Goal: Information Seeking & Learning: Learn about a topic

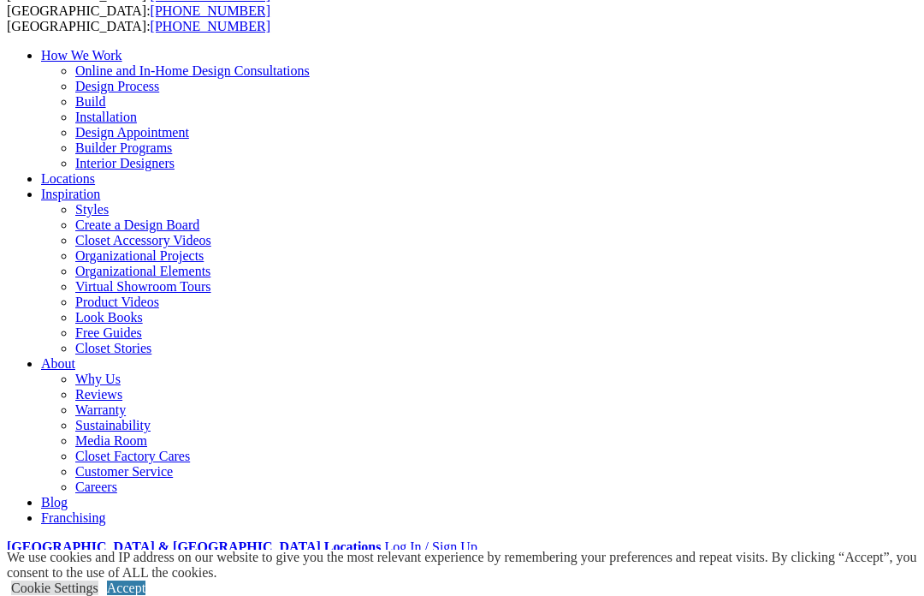
scroll to position [120, 0]
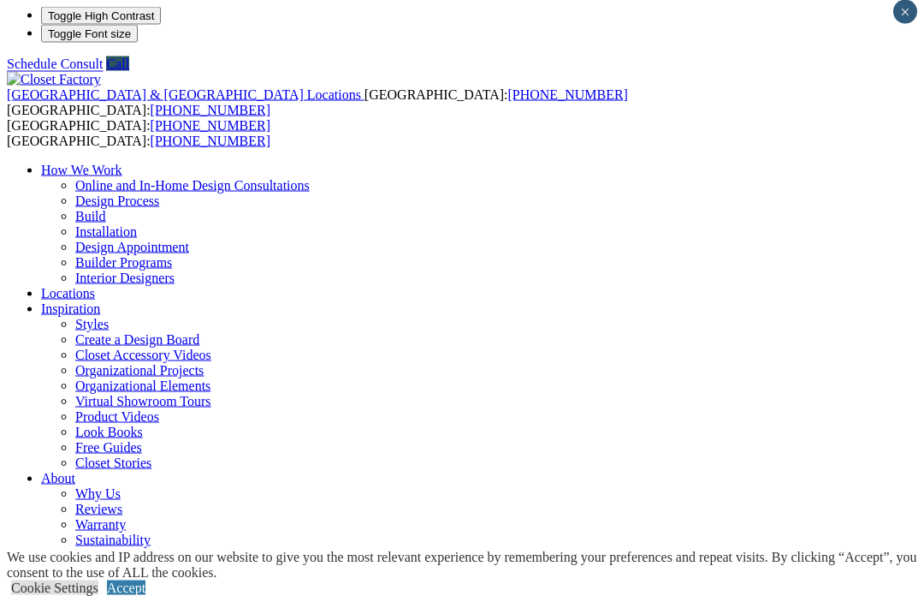
scroll to position [0, 0]
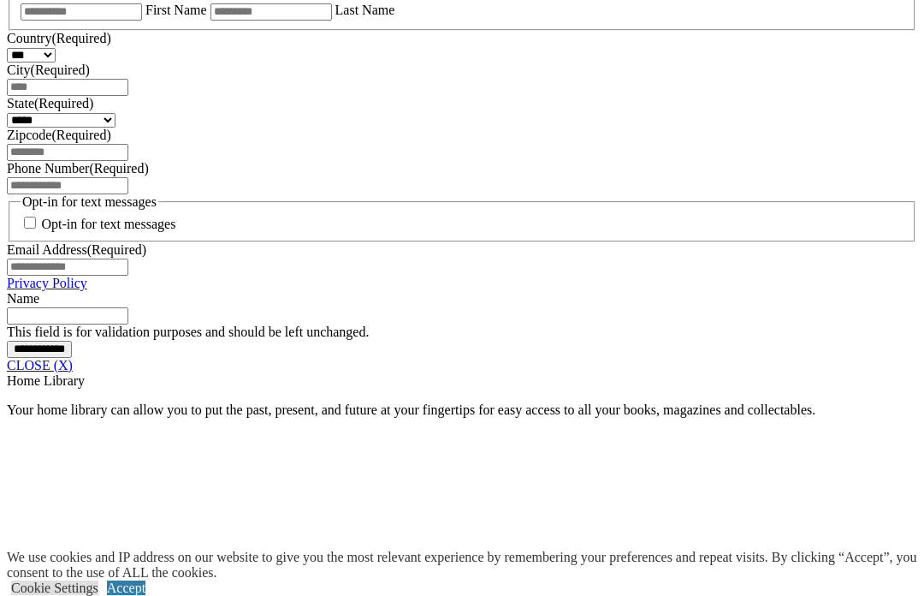
scroll to position [1217, 0]
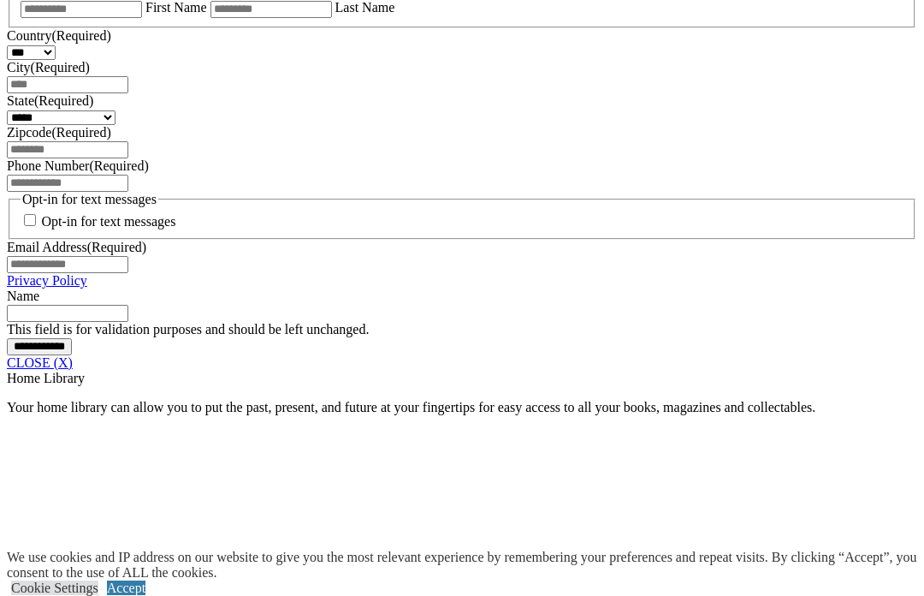
click at [73, 370] on link "CLOSE (X)" at bounding box center [40, 362] width 66 height 15
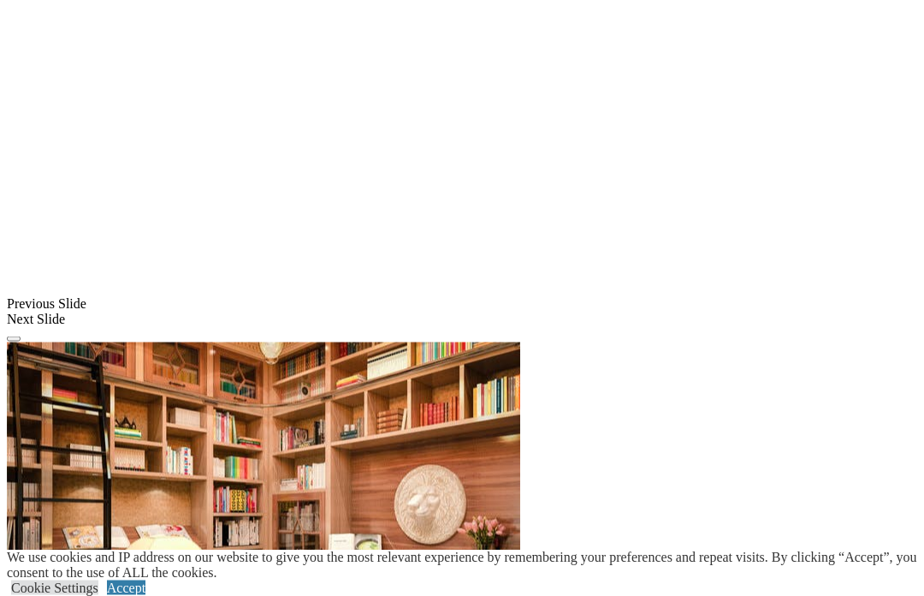
scroll to position [1273, 0]
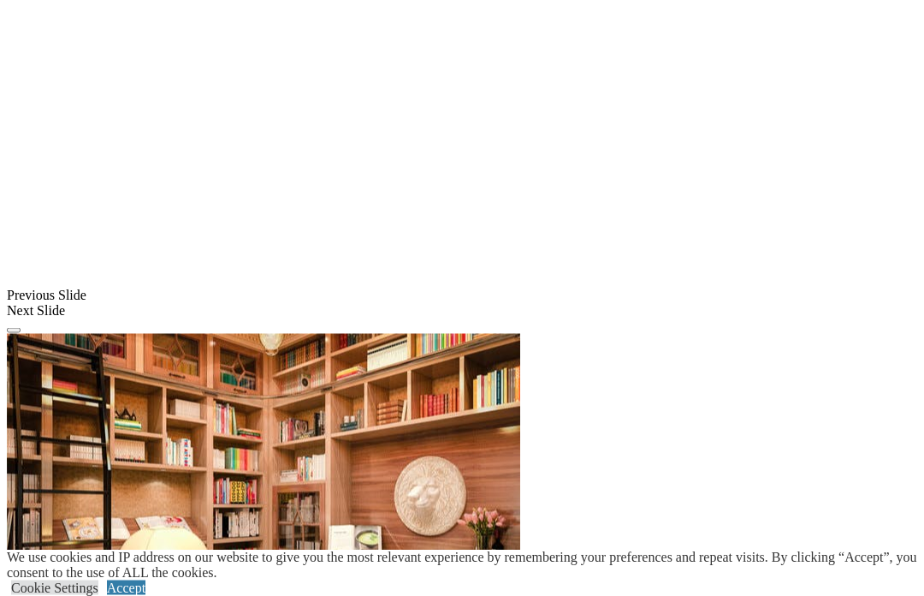
scroll to position [1286, 0]
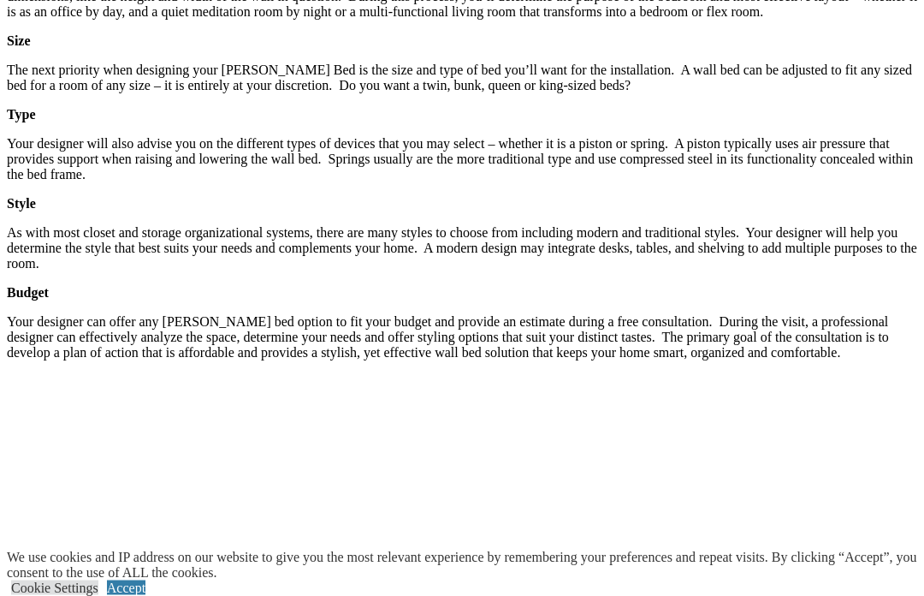
scroll to position [2629, 0]
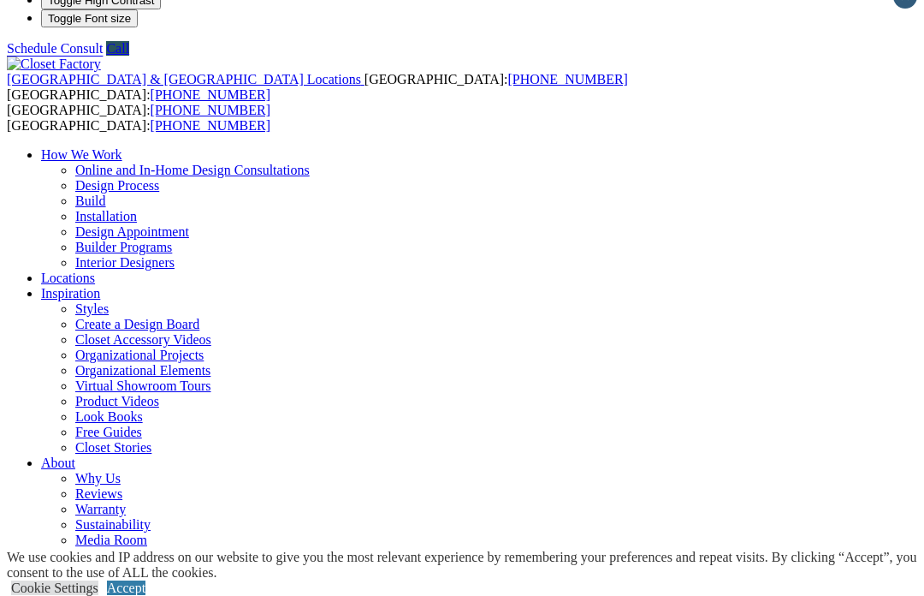
scroll to position [0, 0]
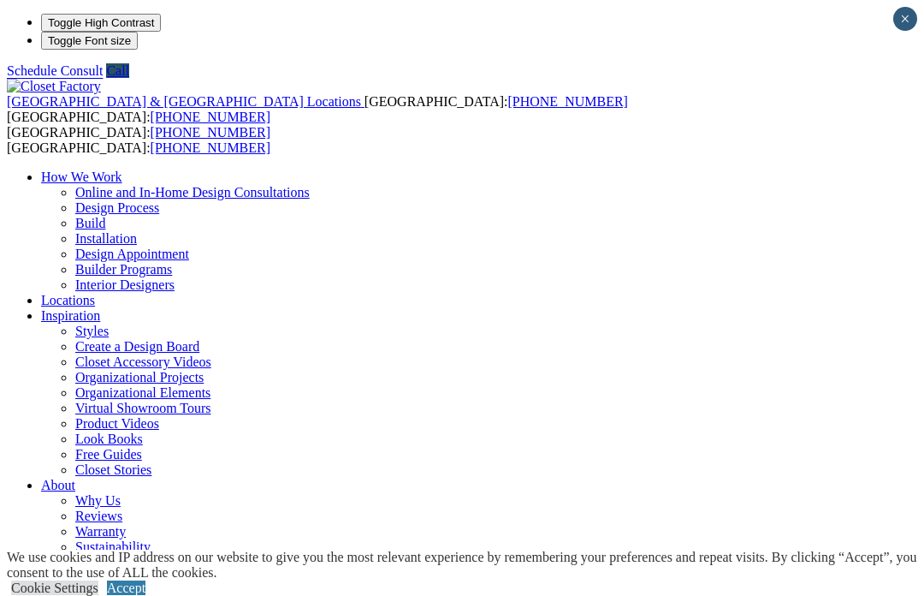
click at [137, 231] on link "Installation" at bounding box center [106, 238] width 62 height 15
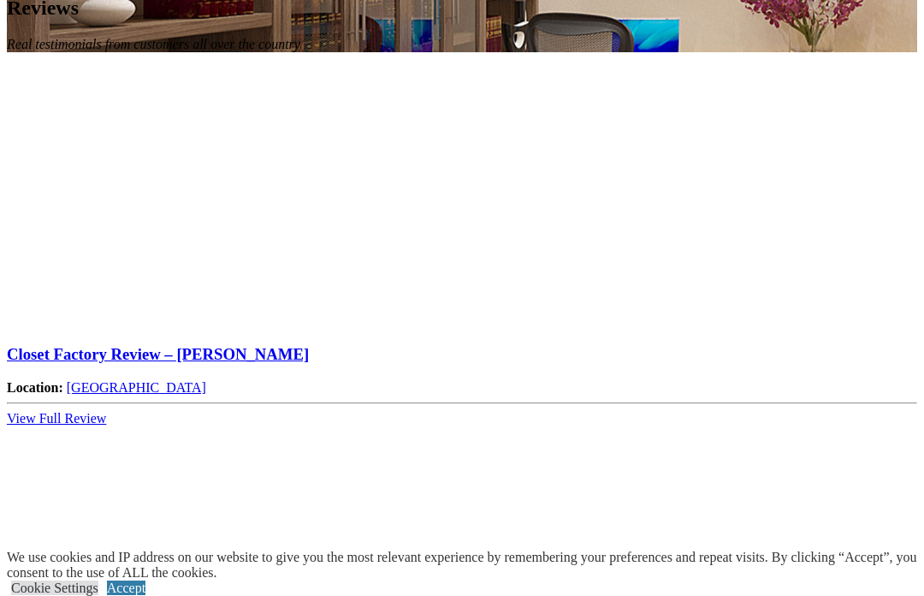
scroll to position [1319, 0]
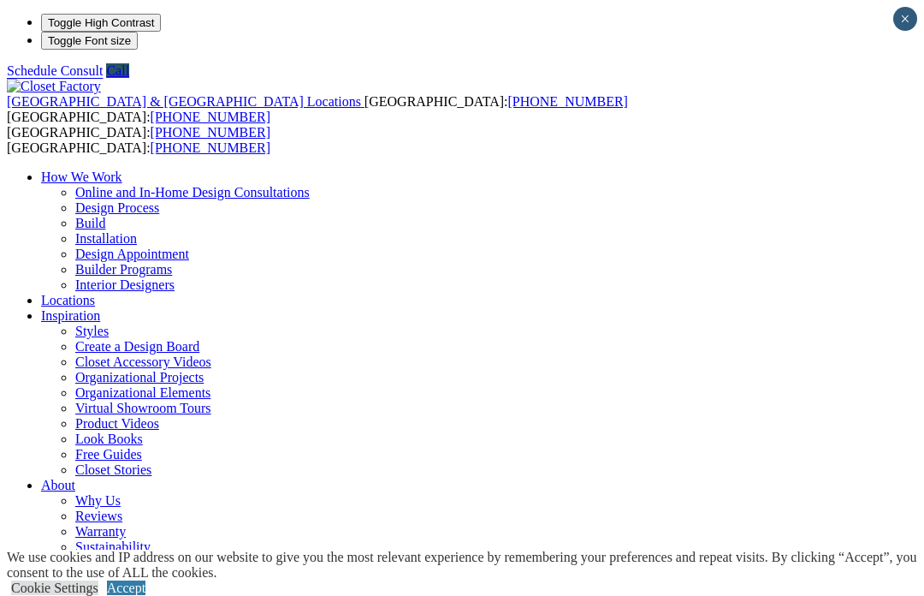
click at [220, 185] on link "Online and In-Home Design Consultations" at bounding box center [192, 192] width 234 height 15
click at [218, 185] on link "Online and In-Home Design Consultations" at bounding box center [192, 192] width 234 height 15
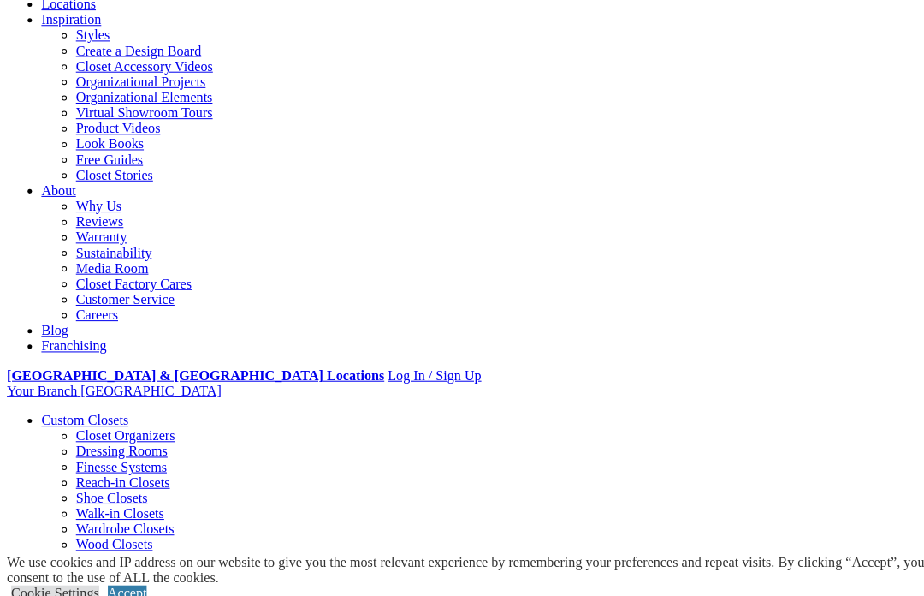
scroll to position [286, 0]
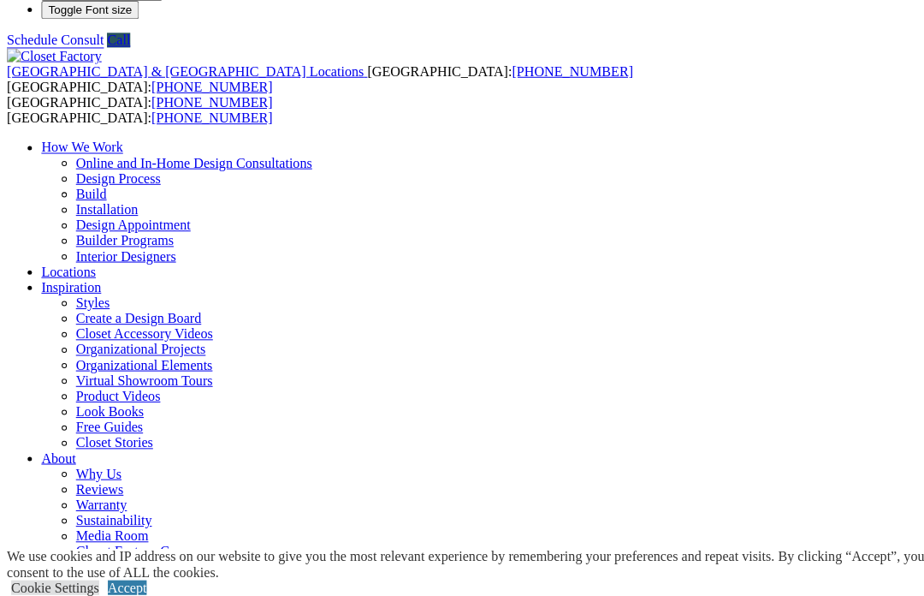
scroll to position [20, 0]
